Goal: Task Accomplishment & Management: Manage account settings

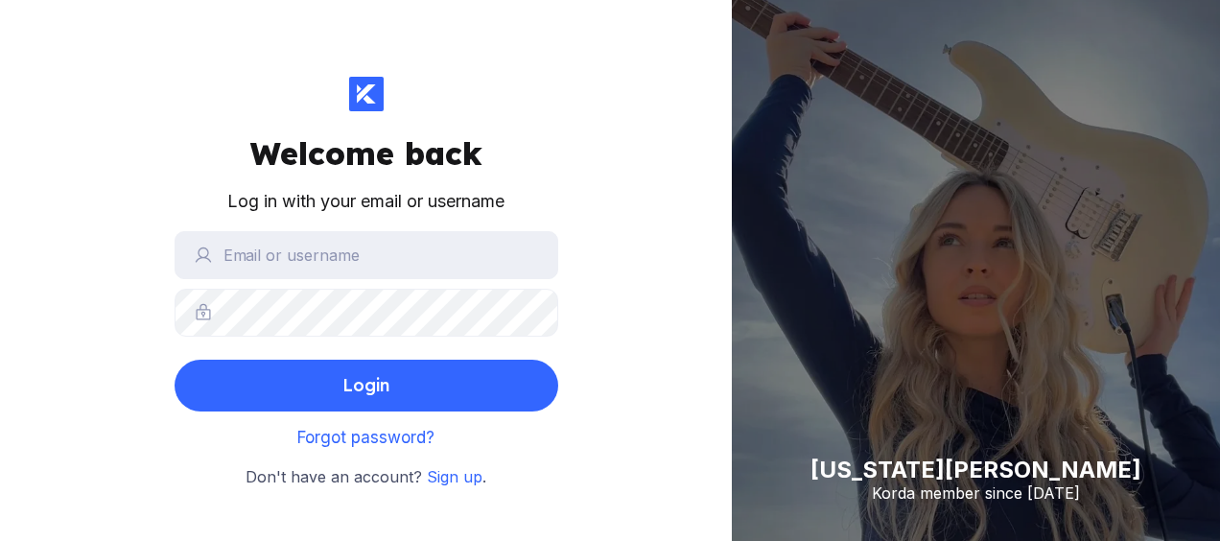
click at [250, 193] on div "Log in with your email or username" at bounding box center [365, 202] width 277 height 28
click at [316, 263] on input "text" at bounding box center [367, 255] width 384 height 48
type input "[EMAIL_ADDRESS][DOMAIN_NAME]"
click at [369, 429] on span "Forgot password?" at bounding box center [365, 437] width 137 height 19
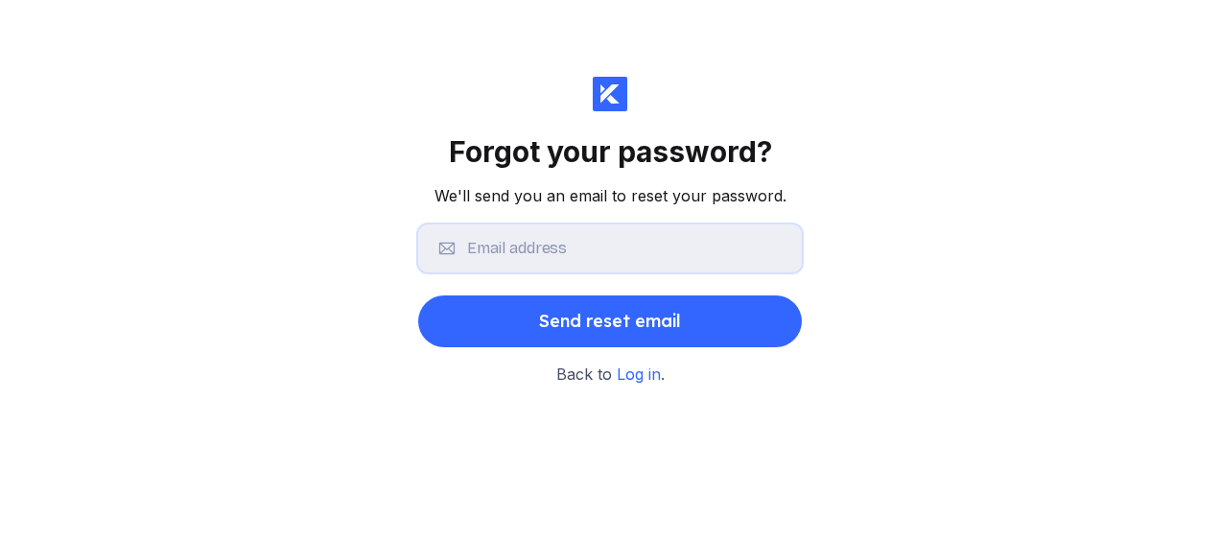
click at [555, 247] on input "text" at bounding box center [610, 248] width 384 height 48
type input "[EMAIL_ADDRESS][DOMAIN_NAME]"
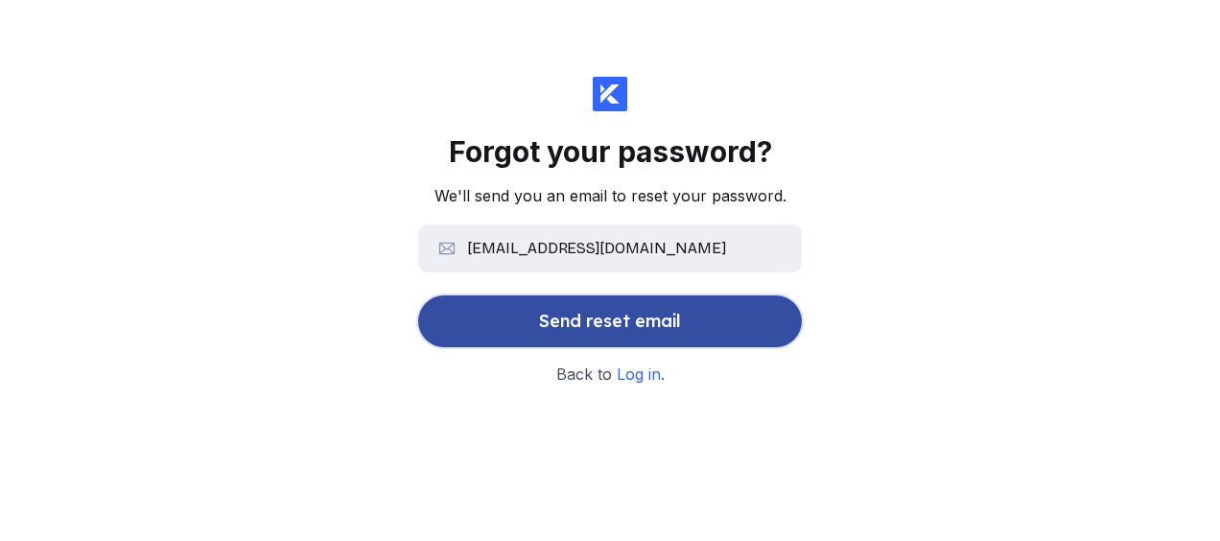
click at [554, 334] on div "Send reset email" at bounding box center [610, 321] width 142 height 38
